Goal: Task Accomplishment & Management: Use online tool/utility

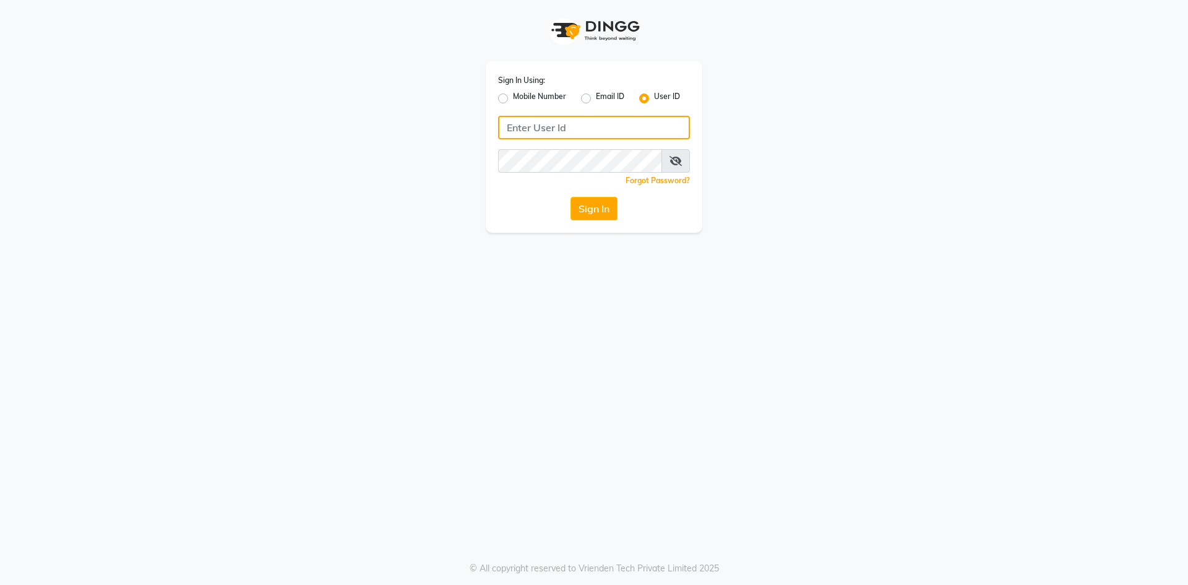
drag, startPoint x: 512, startPoint y: 128, endPoint x: 518, endPoint y: 101, distance: 27.3
click at [517, 120] on input "Username" at bounding box center [594, 128] width 192 height 24
type input "e2884-01"
click at [578, 208] on button "Sign In" at bounding box center [593, 209] width 47 height 24
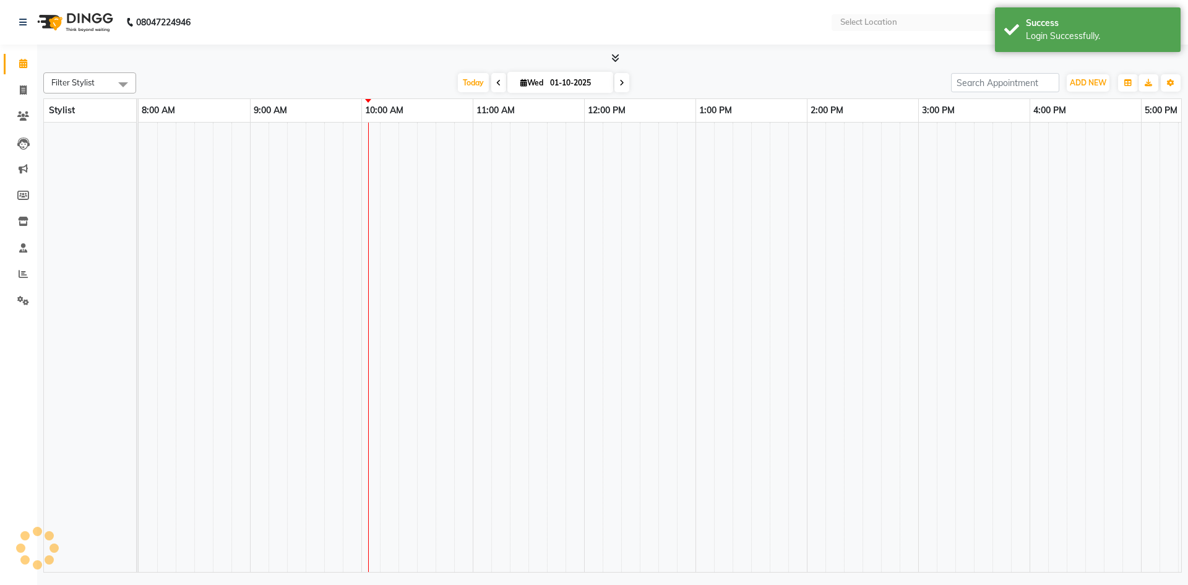
select select "en"
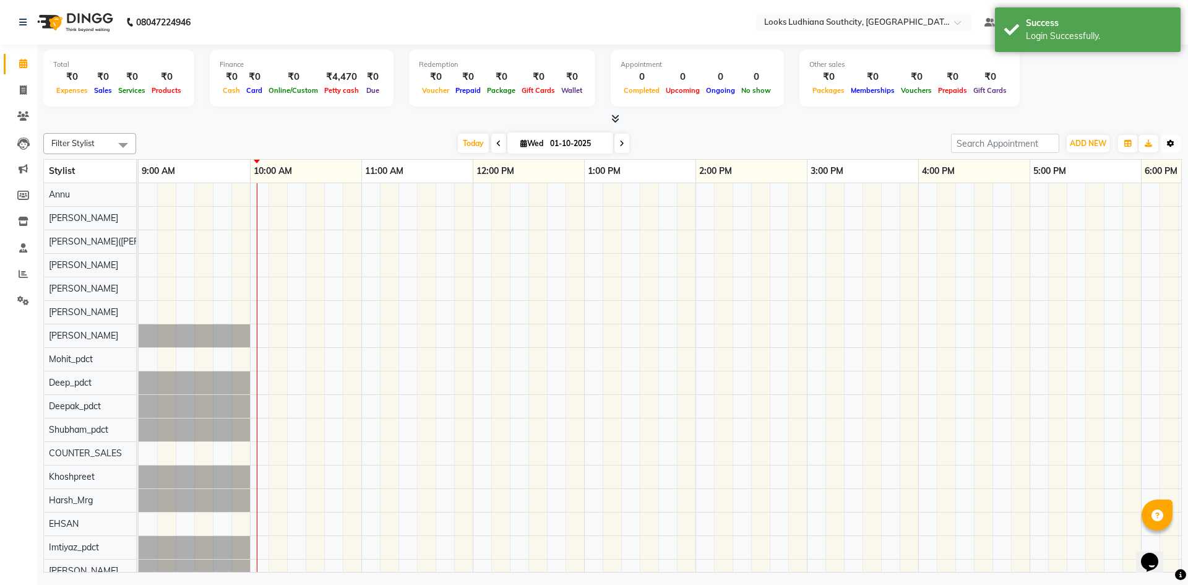
click at [1165, 142] on button "Toggle Dropdown" at bounding box center [1170, 143] width 20 height 17
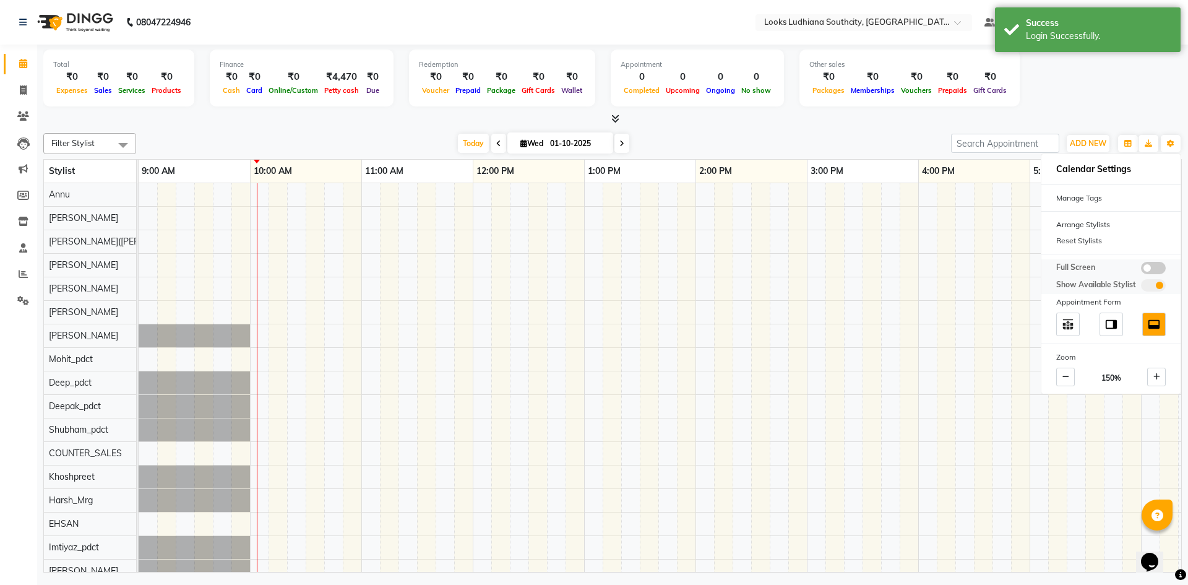
click at [1160, 262] on label at bounding box center [1153, 268] width 25 height 12
click at [1141, 270] on input "checkbox" at bounding box center [1141, 270] width 0 height 0
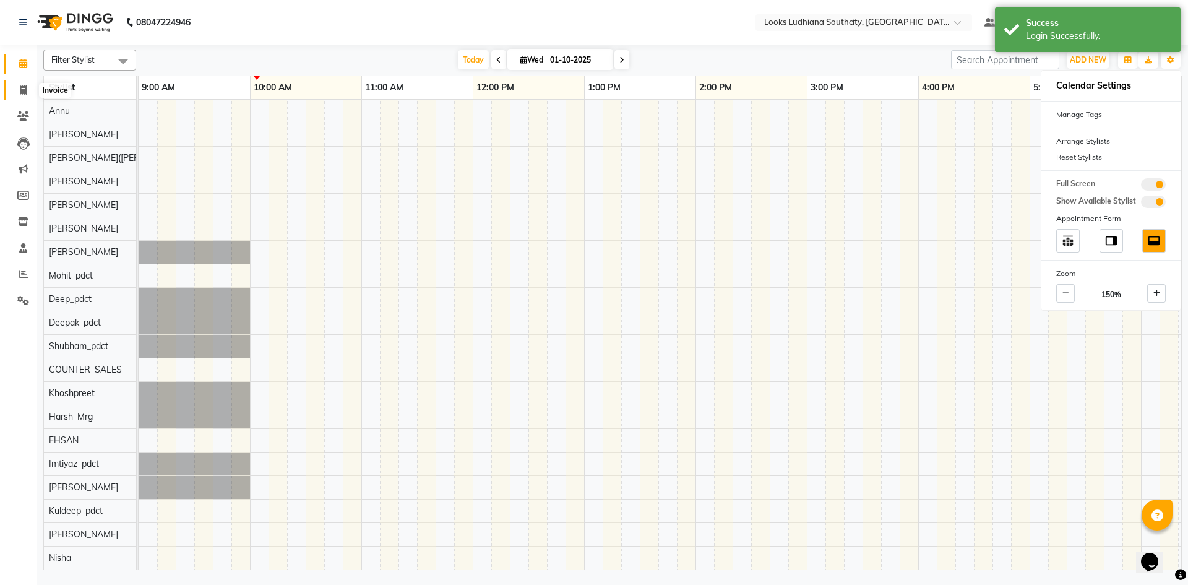
click at [25, 87] on icon at bounding box center [23, 89] width 7 height 9
select select "service"
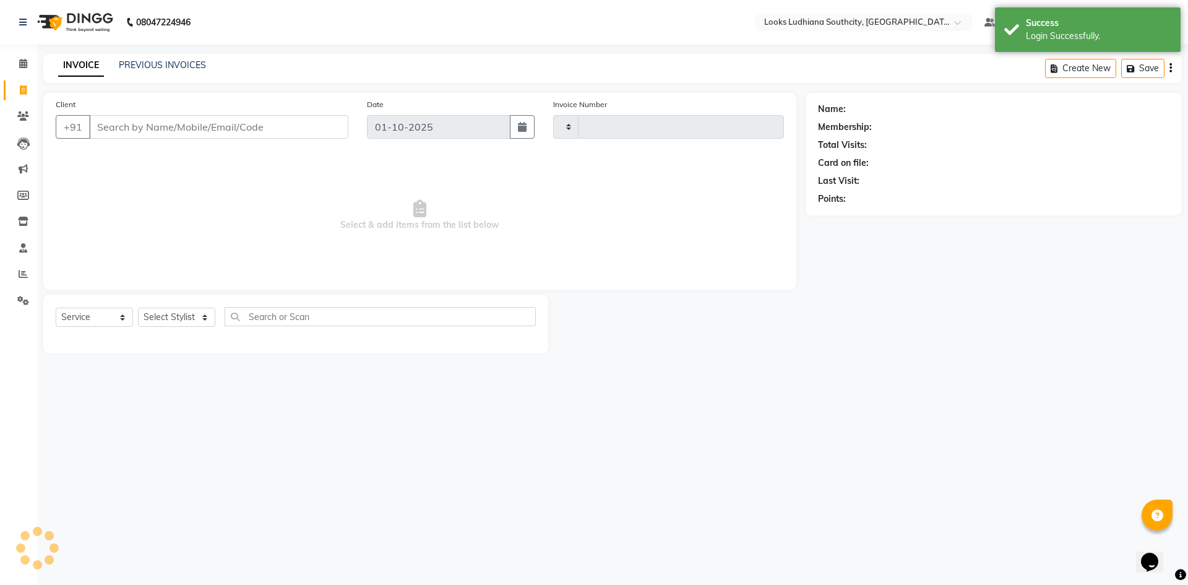
type input "3795"
select select "6577"
click at [137, 68] on link "PREVIOUS INVOICES" at bounding box center [162, 64] width 87 height 11
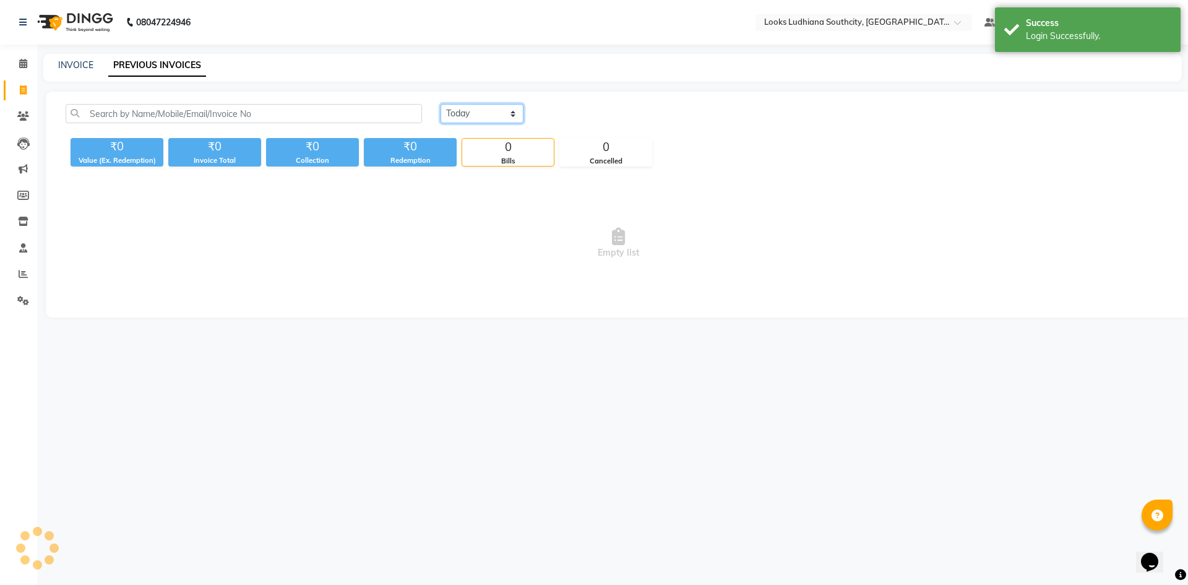
click at [468, 103] on div "Today Yesterday Custom Range ₹0 Value (Ex. Redemption) ₹0 Invoice Total ₹0 Coll…" at bounding box center [618, 205] width 1145 height 226
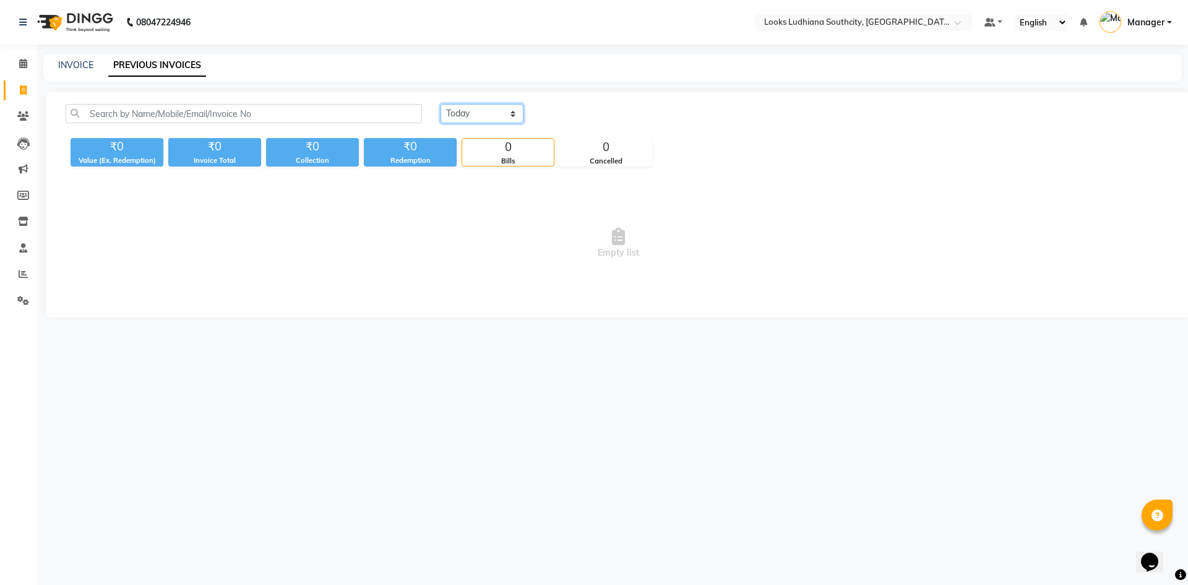
select select "yesterday"
click at [440, 104] on select "Today Yesterday Custom Range" at bounding box center [481, 113] width 83 height 19
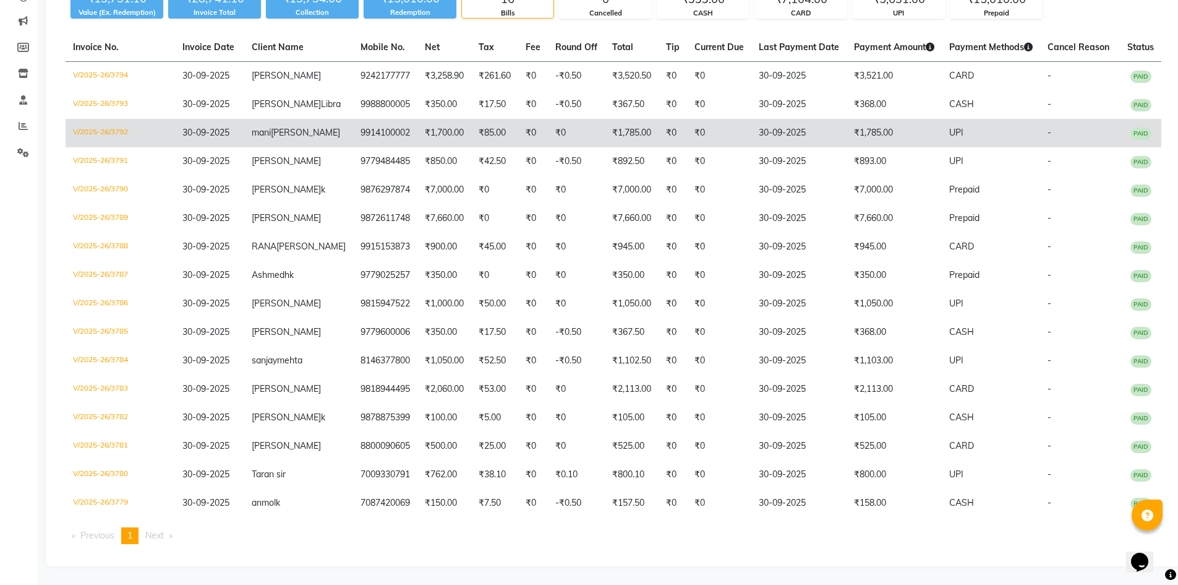
scroll to position [197, 0]
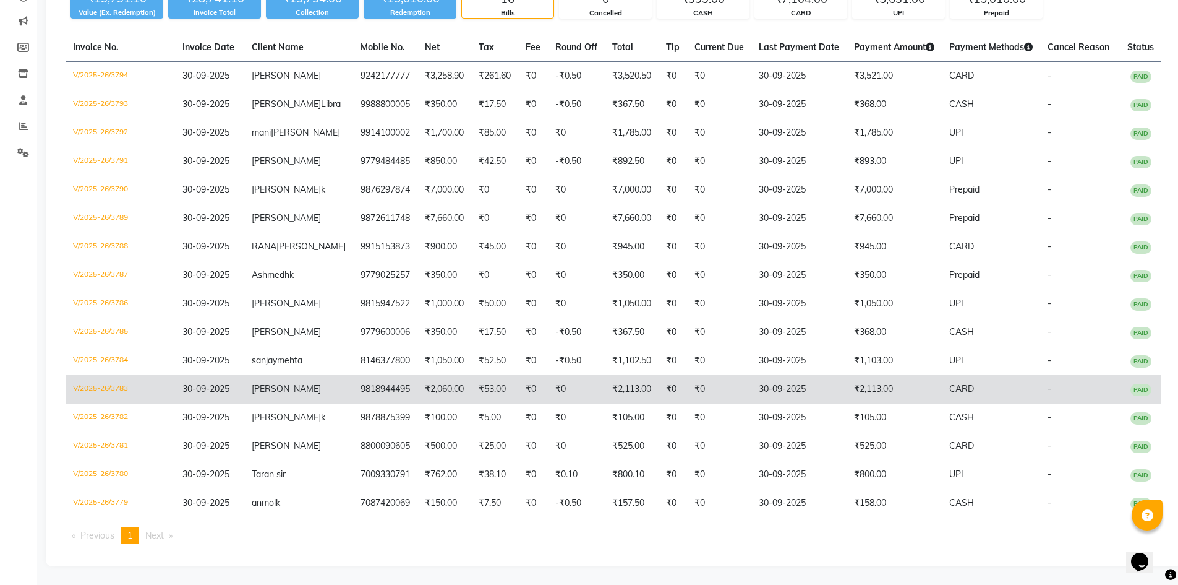
click at [1000, 378] on td "CARD" at bounding box center [991, 389] width 98 height 28
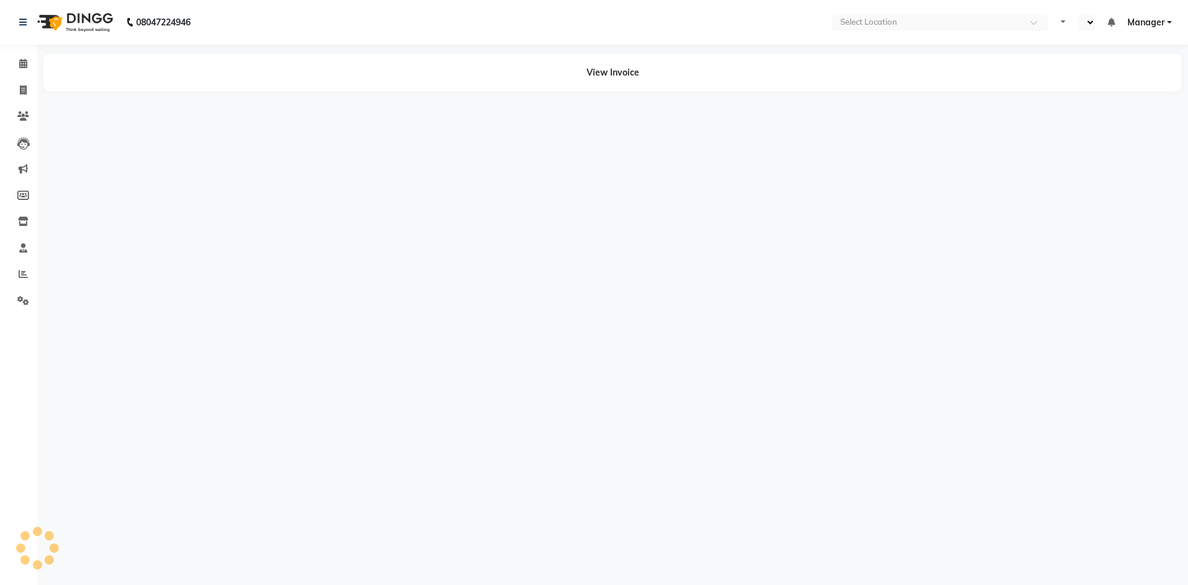
select select "en"
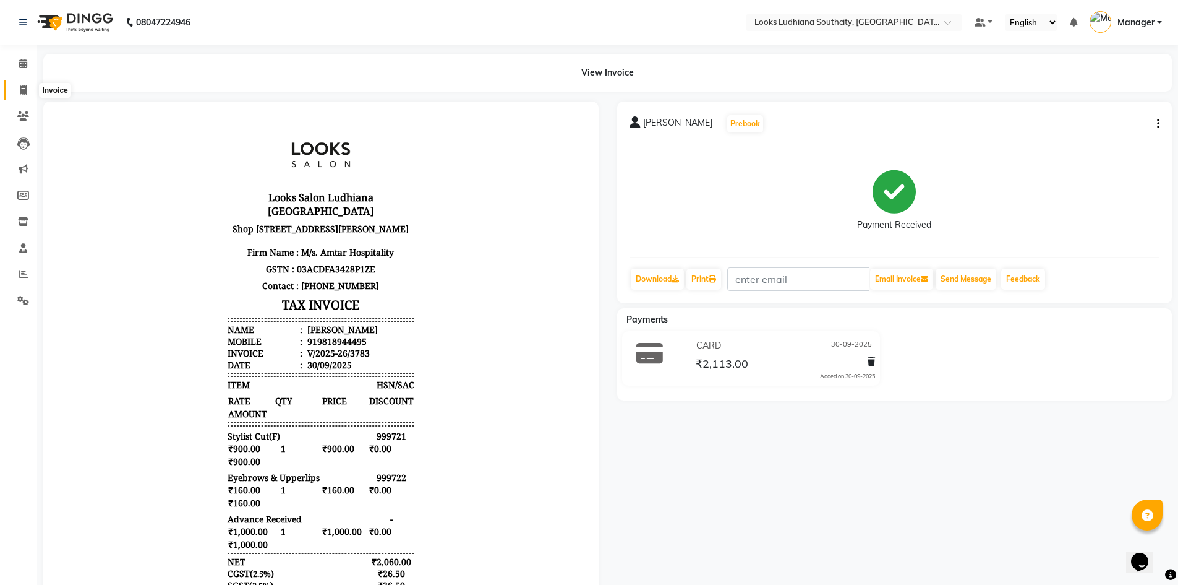
click at [24, 94] on icon at bounding box center [23, 89] width 7 height 9
select select "service"
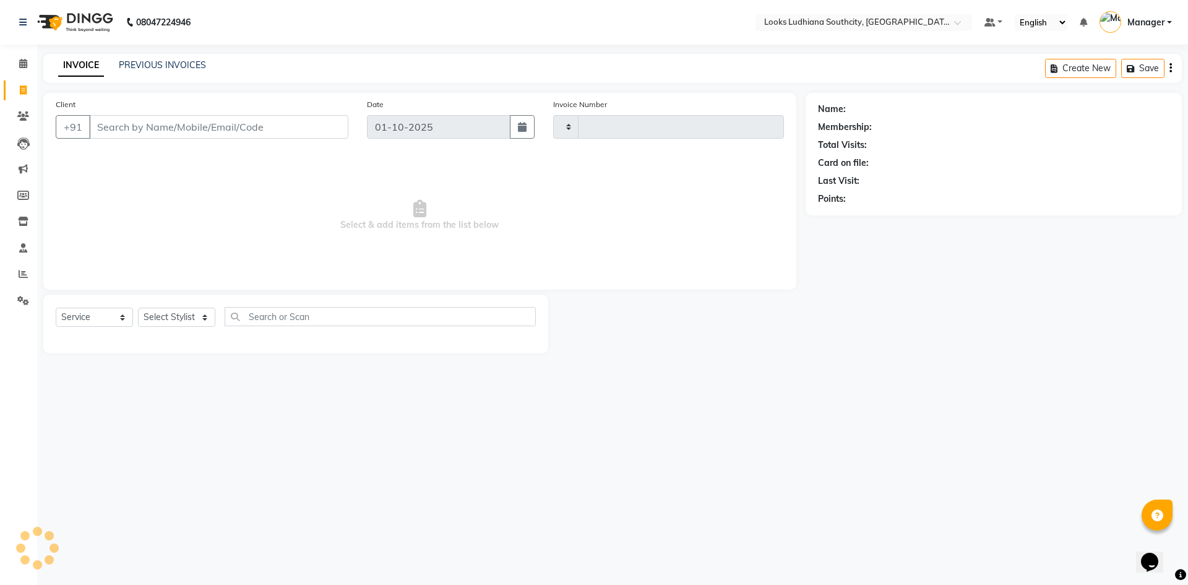
type input "3795"
select select "6577"
click at [172, 66] on link "PREVIOUS INVOICES" at bounding box center [162, 64] width 87 height 11
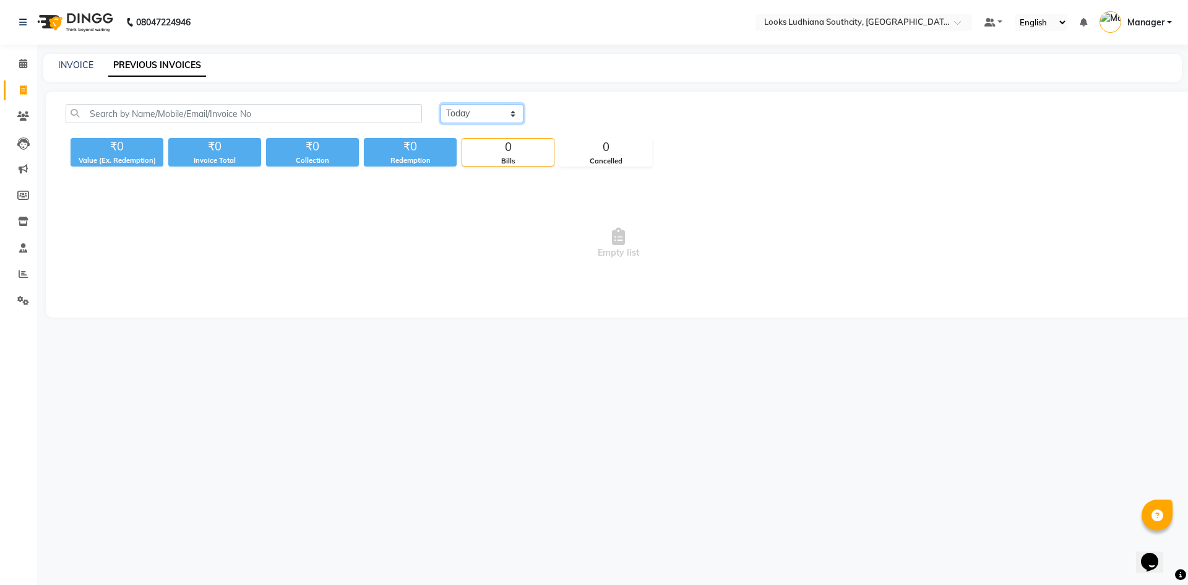
click at [471, 115] on select "Today Yesterday Custom Range" at bounding box center [481, 113] width 83 height 19
drag, startPoint x: 475, startPoint y: 114, endPoint x: 477, endPoint y: 82, distance: 32.2
click at [475, 114] on select "Today Yesterday Custom Range" at bounding box center [481, 113] width 83 height 19
click at [491, 119] on select "Today Yesterday Custom Range" at bounding box center [481, 113] width 83 height 19
select select "yesterday"
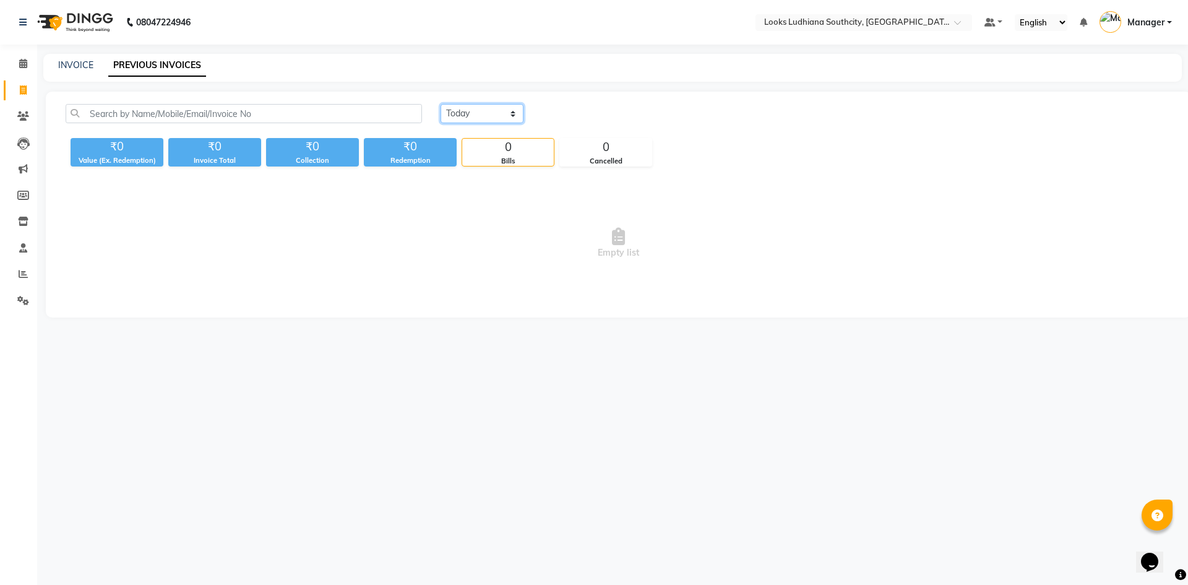
click at [440, 104] on select "Today Yesterday Custom Range" at bounding box center [481, 113] width 83 height 19
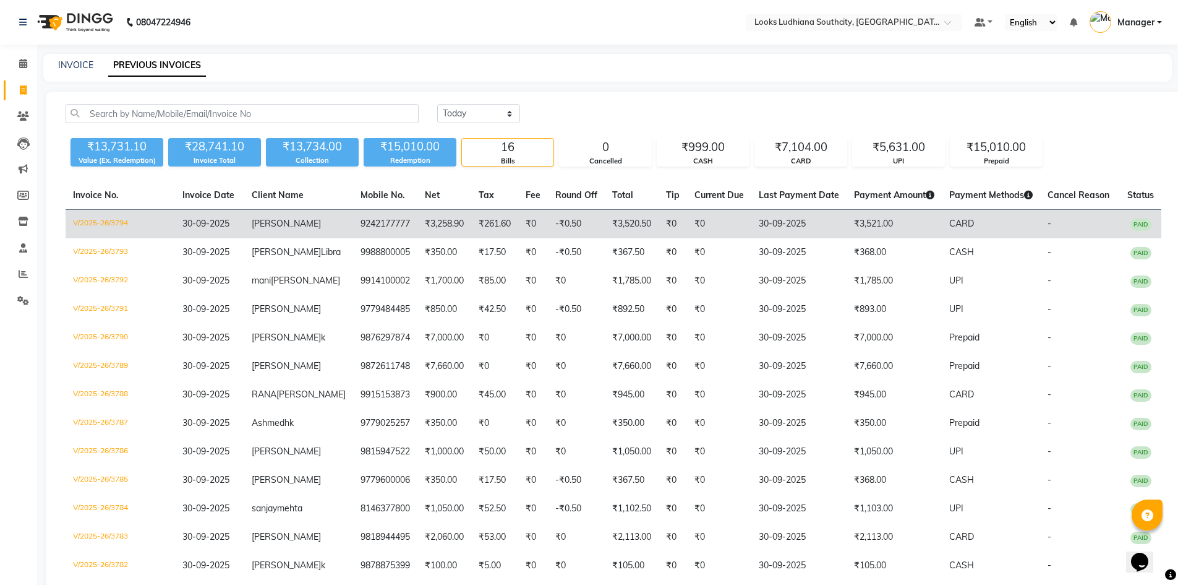
click at [572, 220] on td "-₹0.50" at bounding box center [576, 224] width 57 height 29
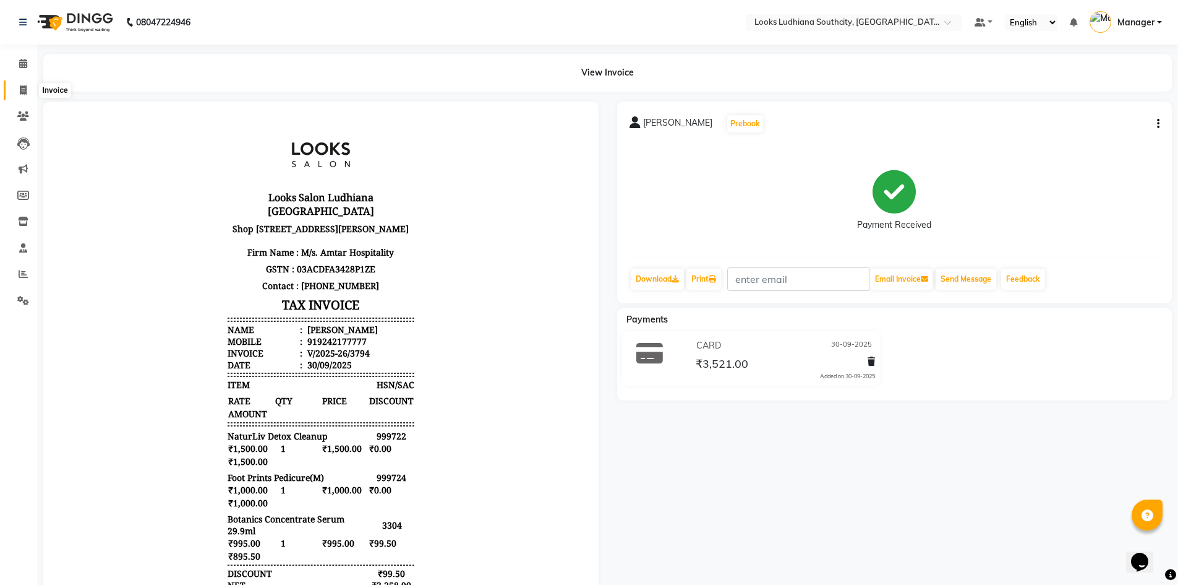
click at [22, 88] on icon at bounding box center [23, 89] width 7 height 9
select select "service"
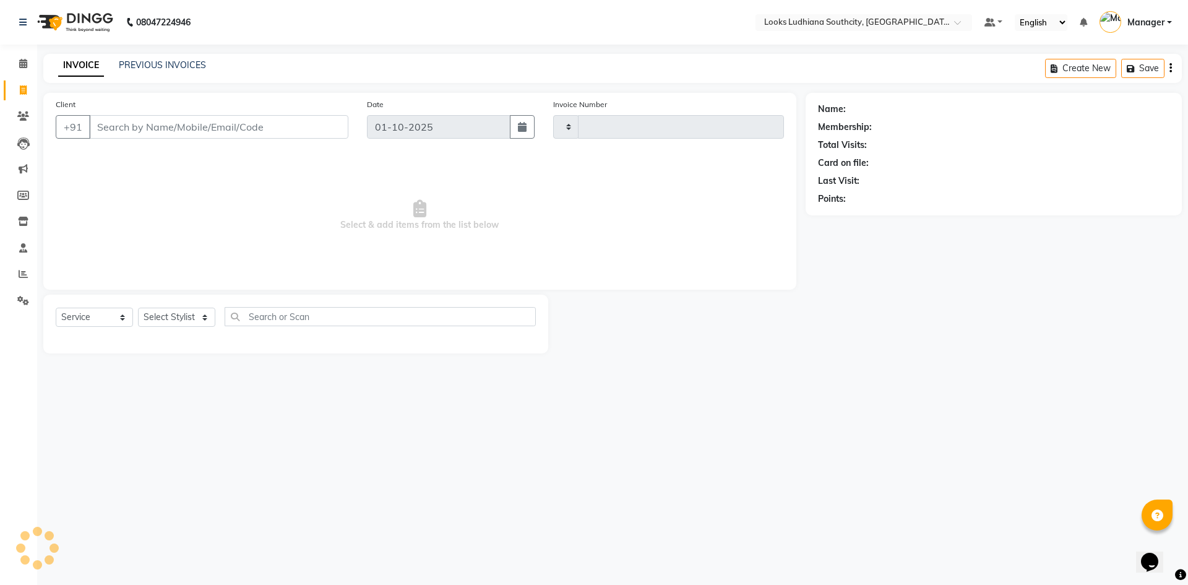
type input "3795"
select select "6577"
